Goal: Task Accomplishment & Management: Use online tool/utility

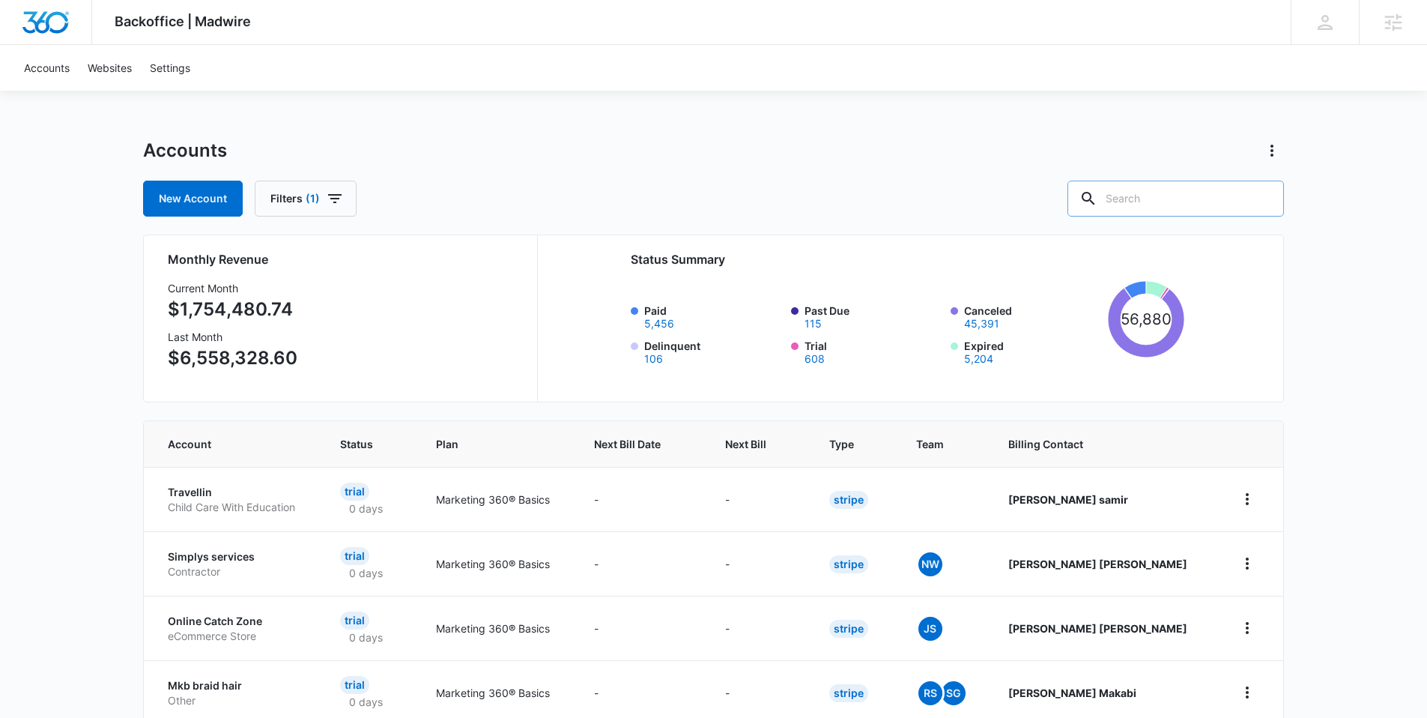
click at [1164, 196] on input "text" at bounding box center [1175, 199] width 216 height 36
type input "M339535"
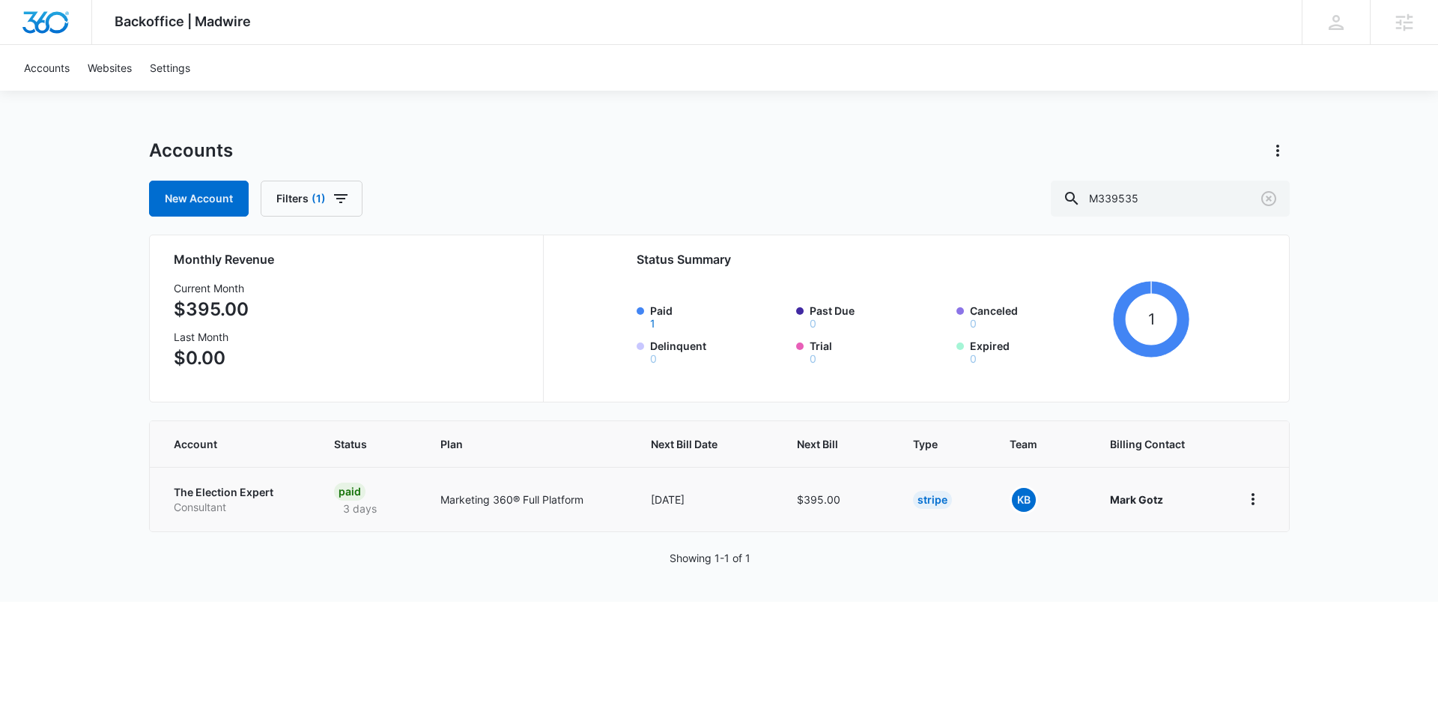
click at [275, 506] on p "Consultant" at bounding box center [236, 507] width 124 height 15
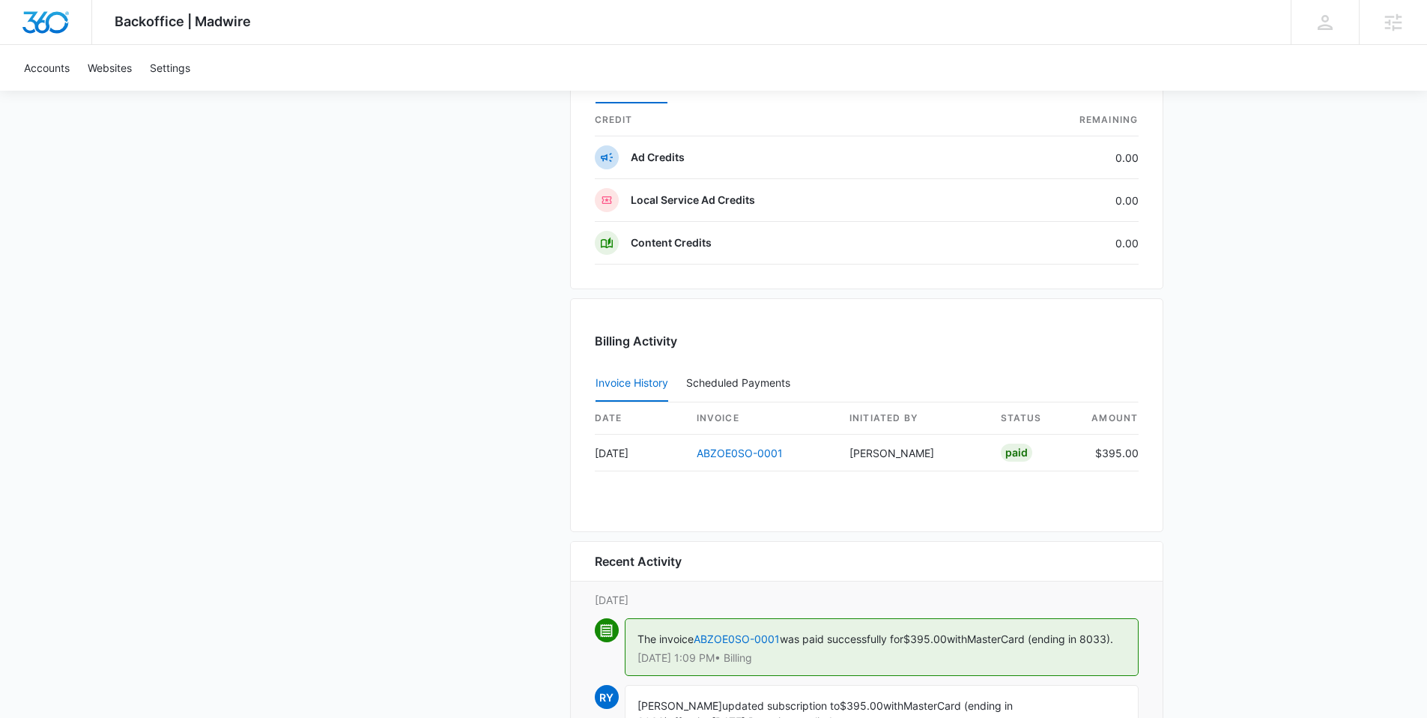
scroll to position [542, 0]
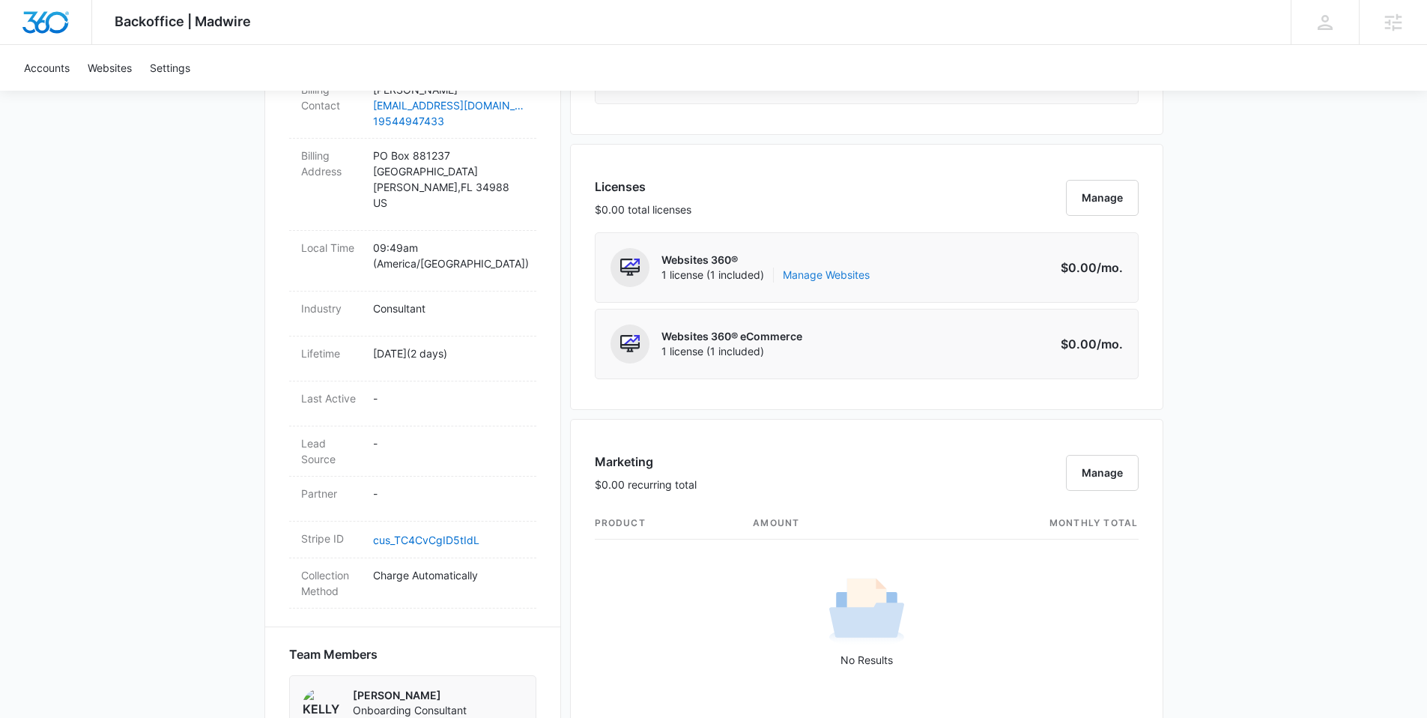
click at [835, 281] on link "Manage Websites" at bounding box center [826, 274] width 87 height 15
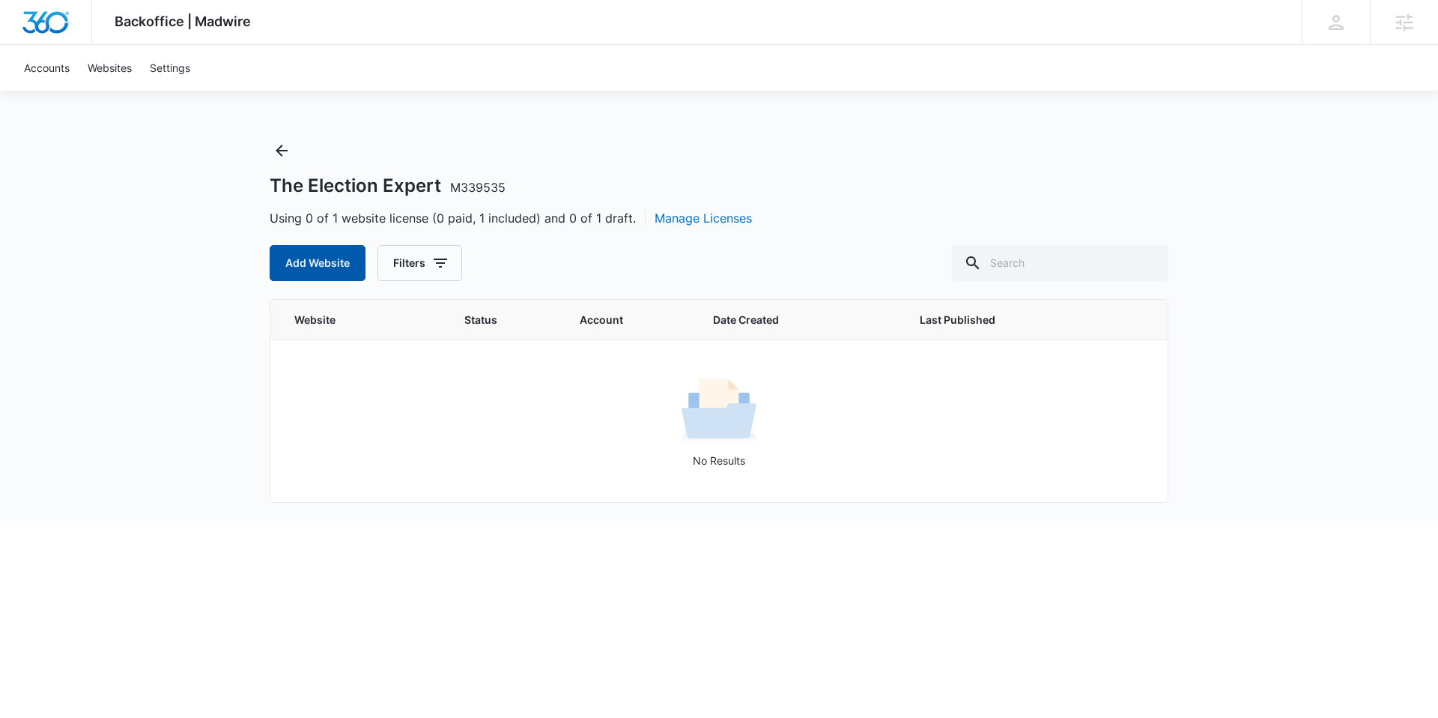
click at [345, 259] on button "Add Website" at bounding box center [318, 263] width 96 height 36
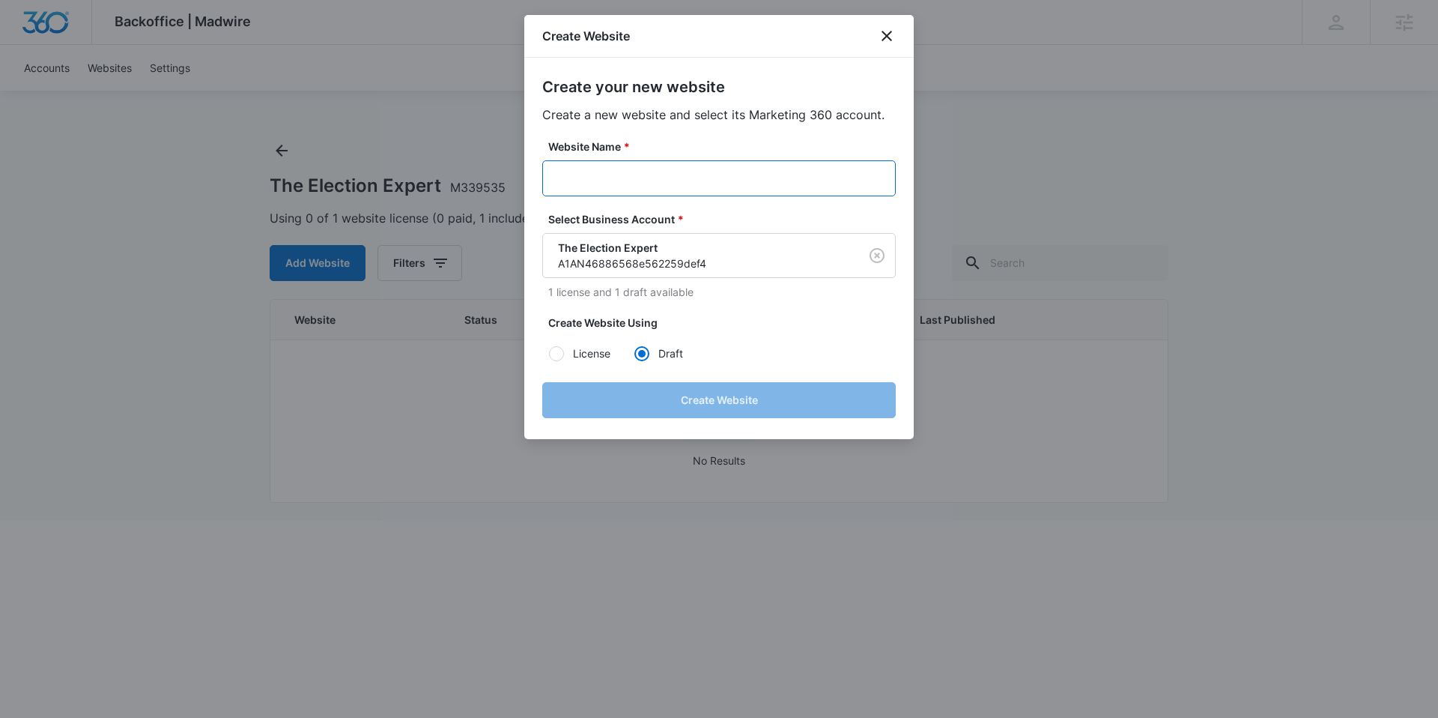
click at [722, 162] on input "Website Name *" at bounding box center [719, 178] width 354 height 36
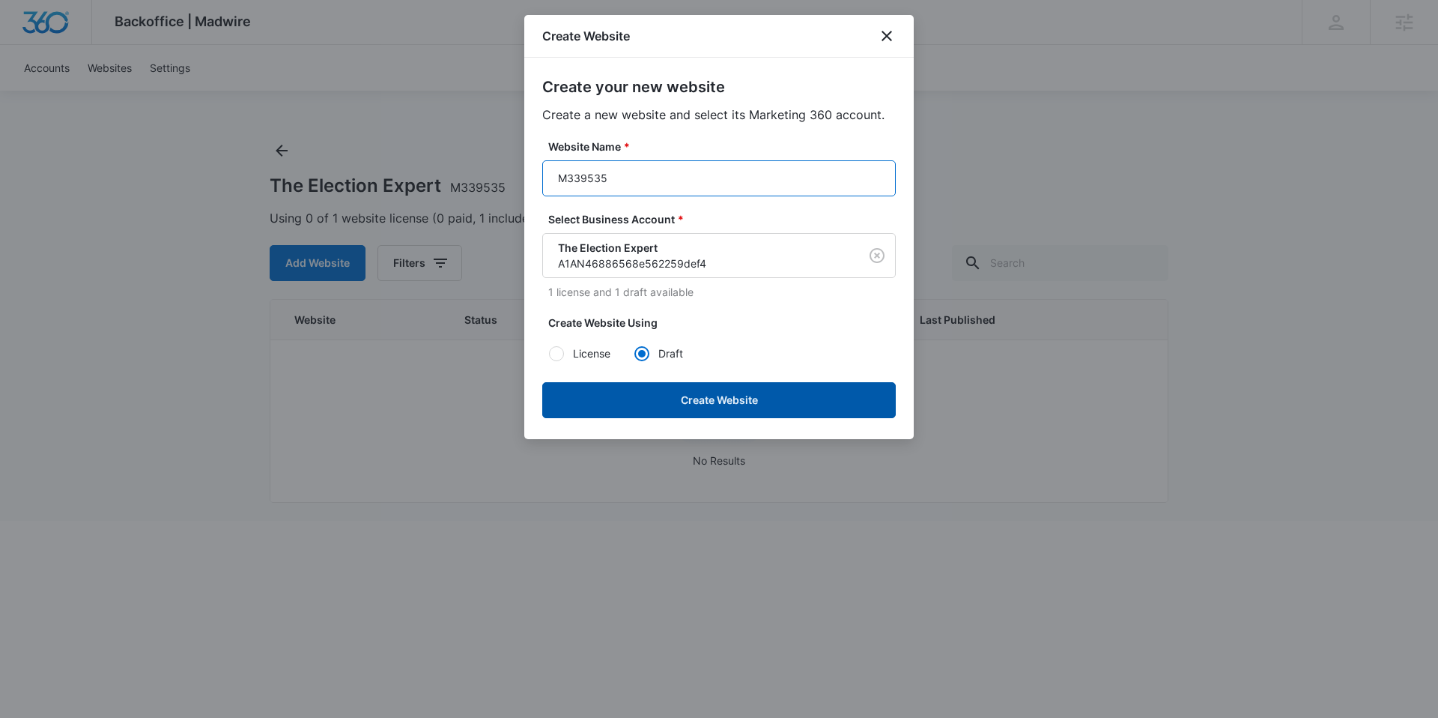
type input "M339535"
click at [707, 410] on button "Create Website" at bounding box center [719, 400] width 354 height 36
